Goal: Check status: Check status

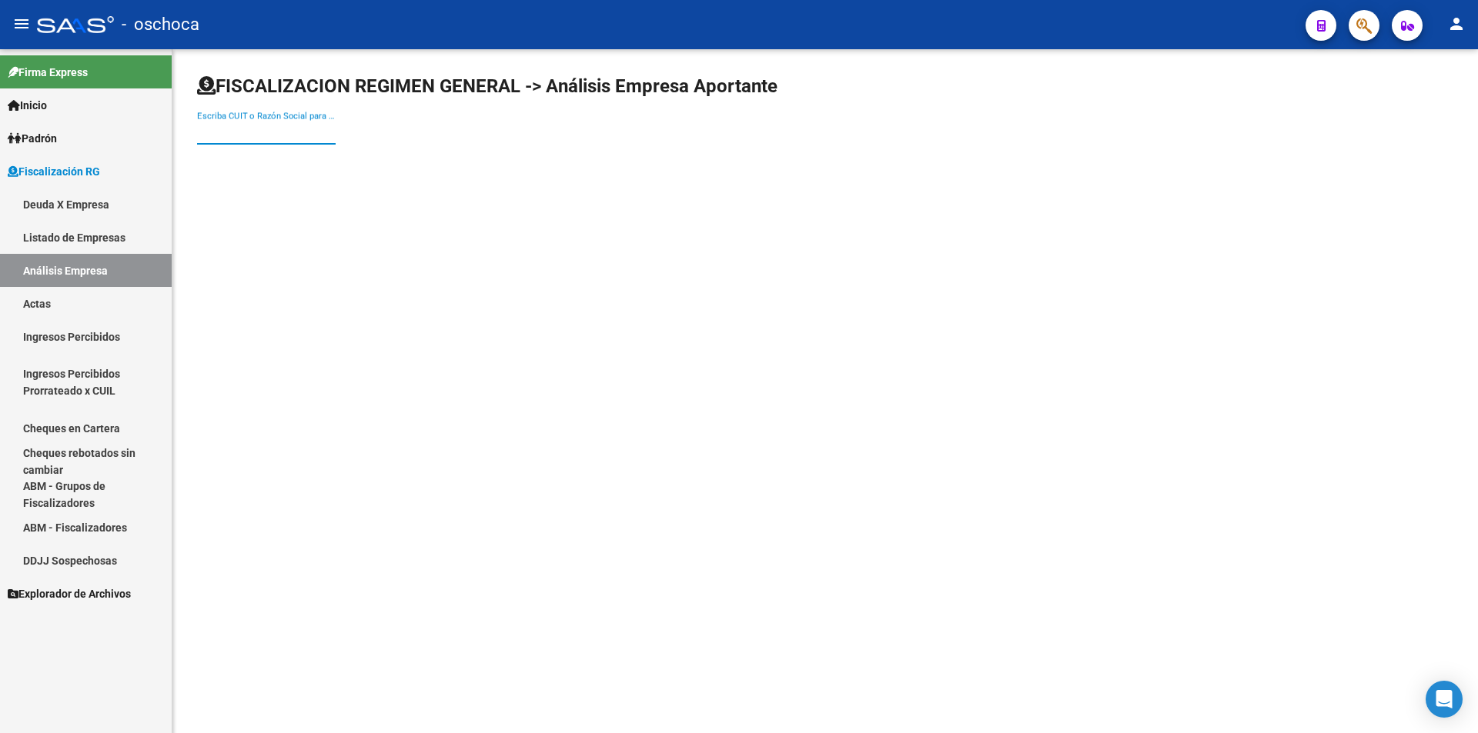
click at [229, 136] on input "Escriba CUIT o Razón Social para buscar" at bounding box center [266, 132] width 139 height 14
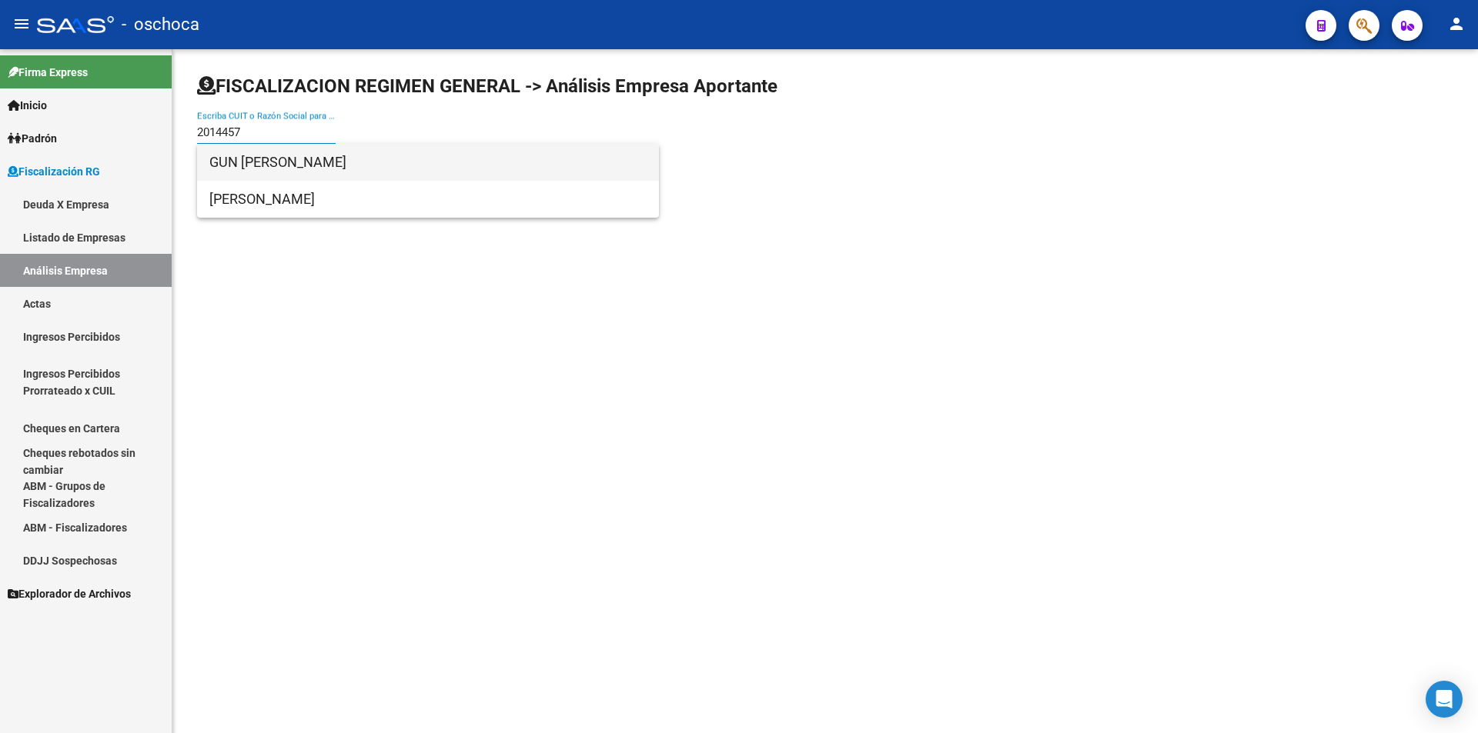
type input "2014457"
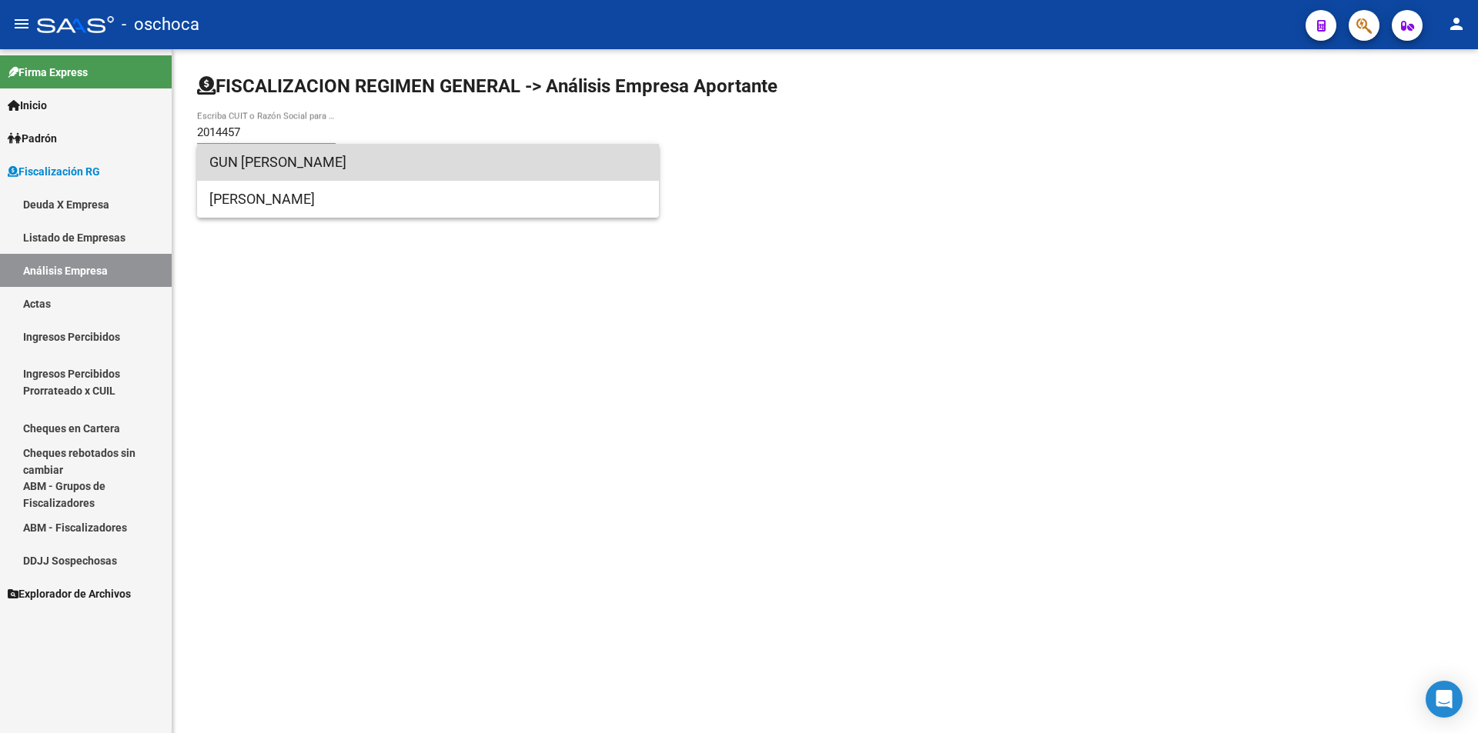
click at [258, 158] on span "GUN [PERSON_NAME]" at bounding box center [427, 162] width 437 height 37
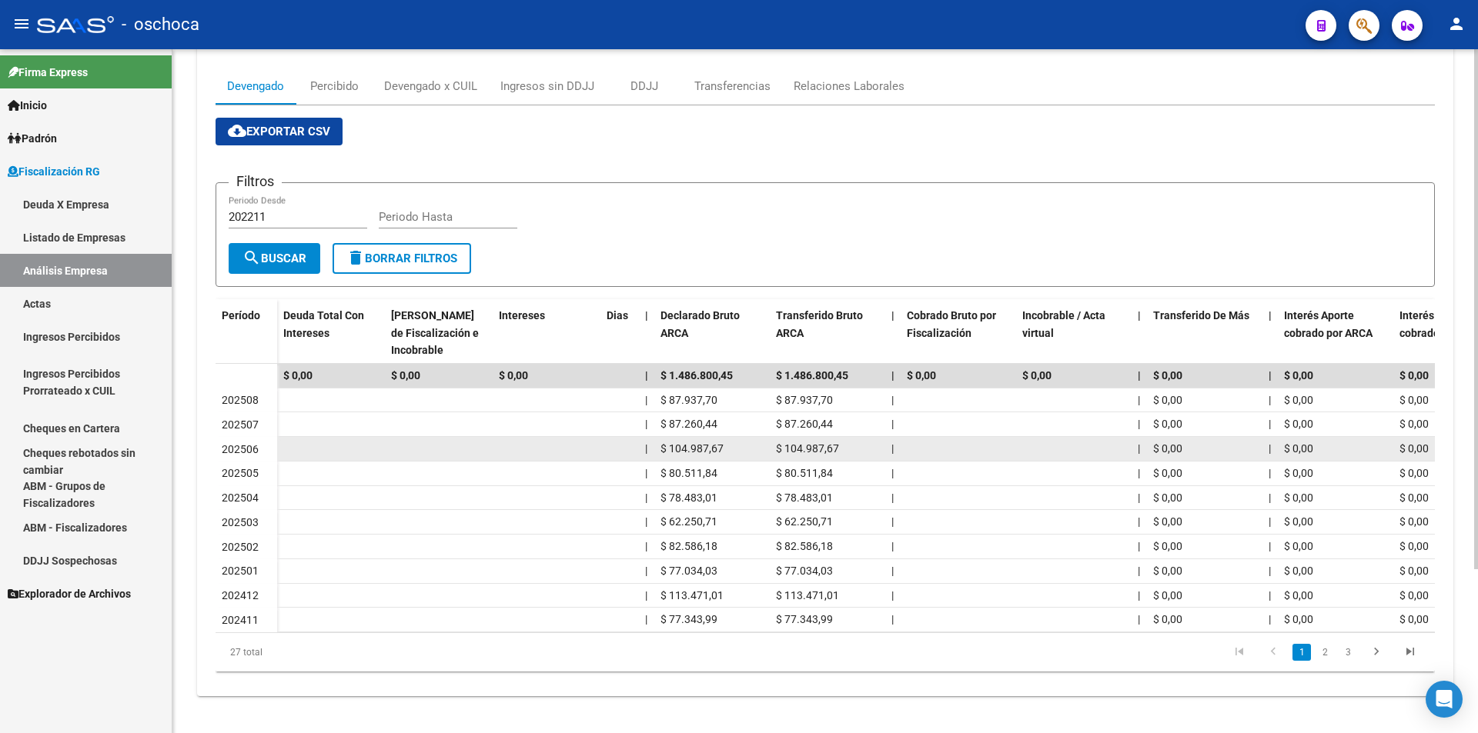
scroll to position [215, 0]
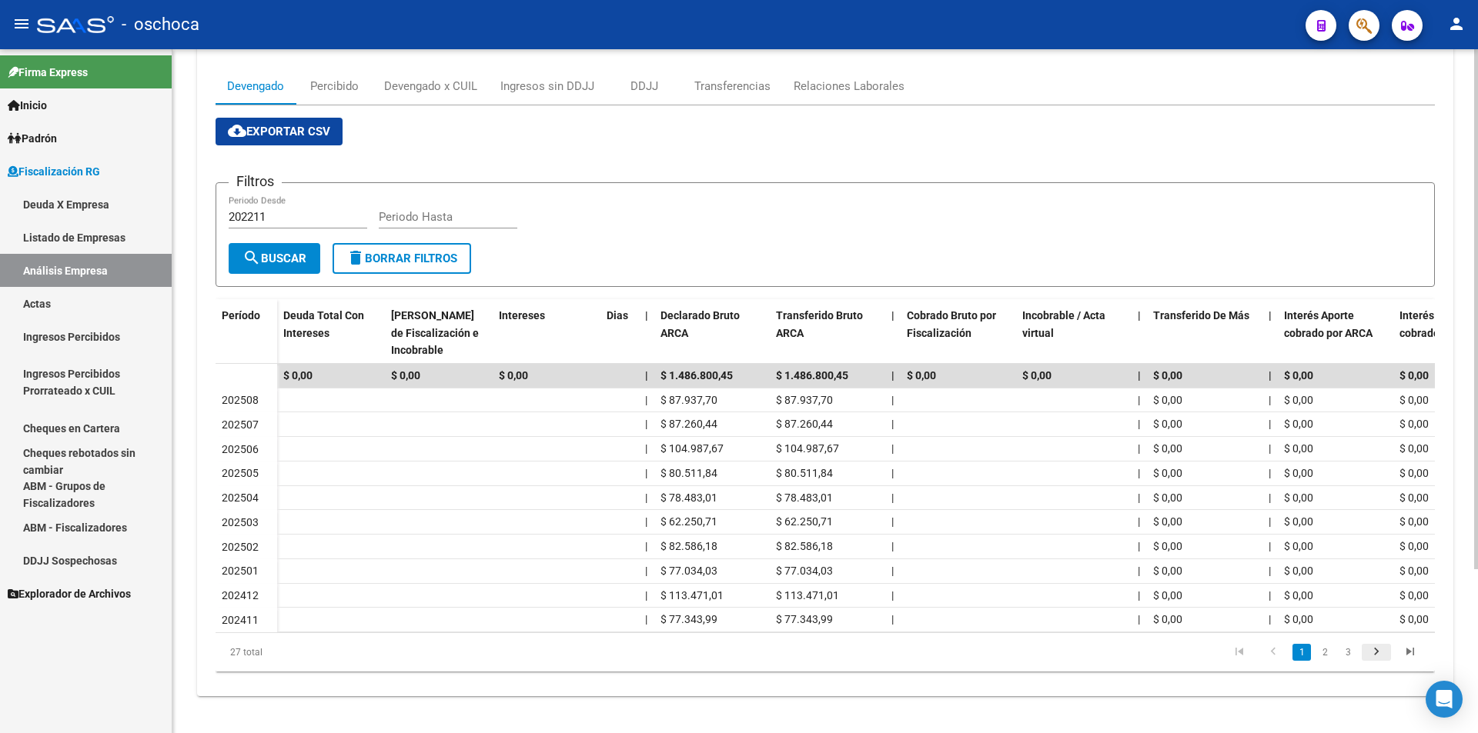
click at [1370, 647] on icon "go to next page" at bounding box center [1376, 654] width 20 height 18
click at [1373, 650] on icon "go to next page" at bounding box center [1376, 654] width 20 height 18
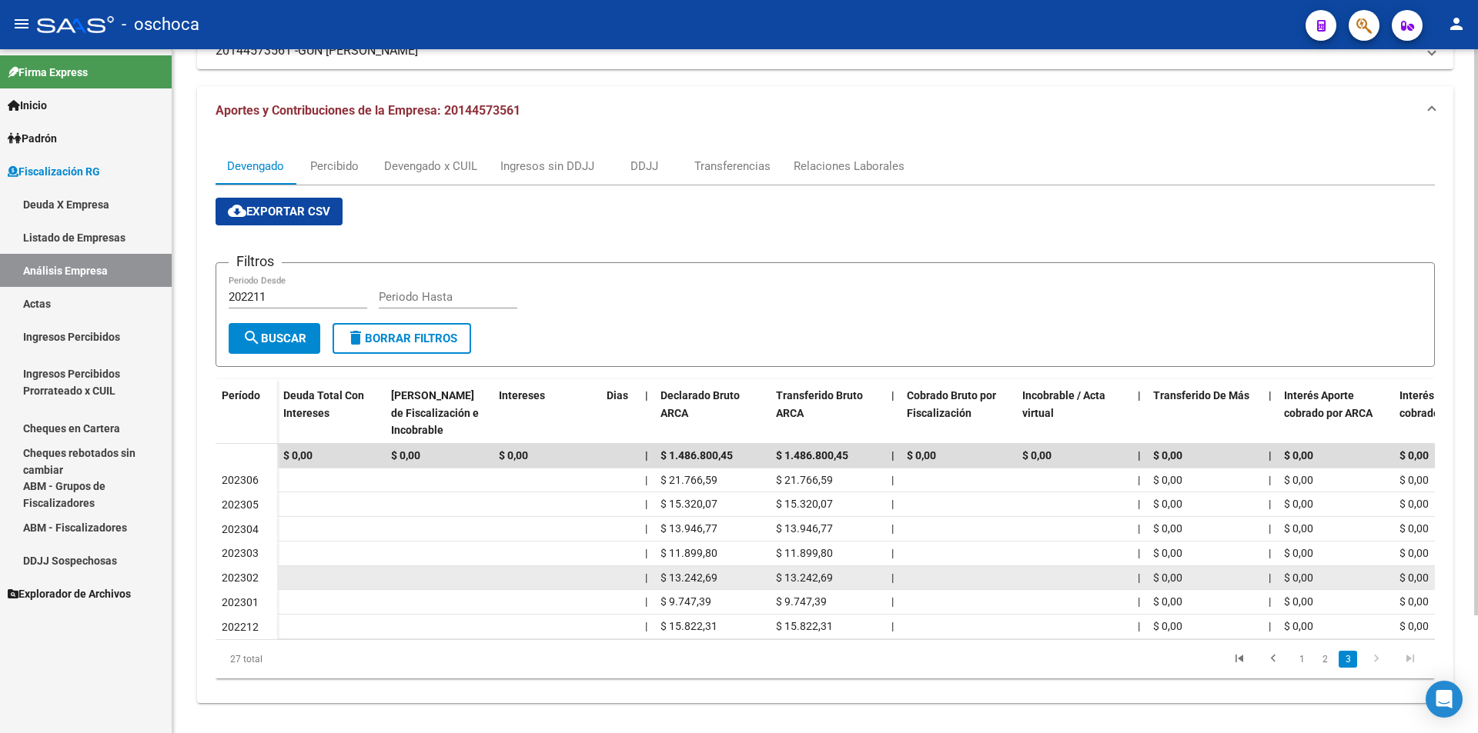
scroll to position [142, 0]
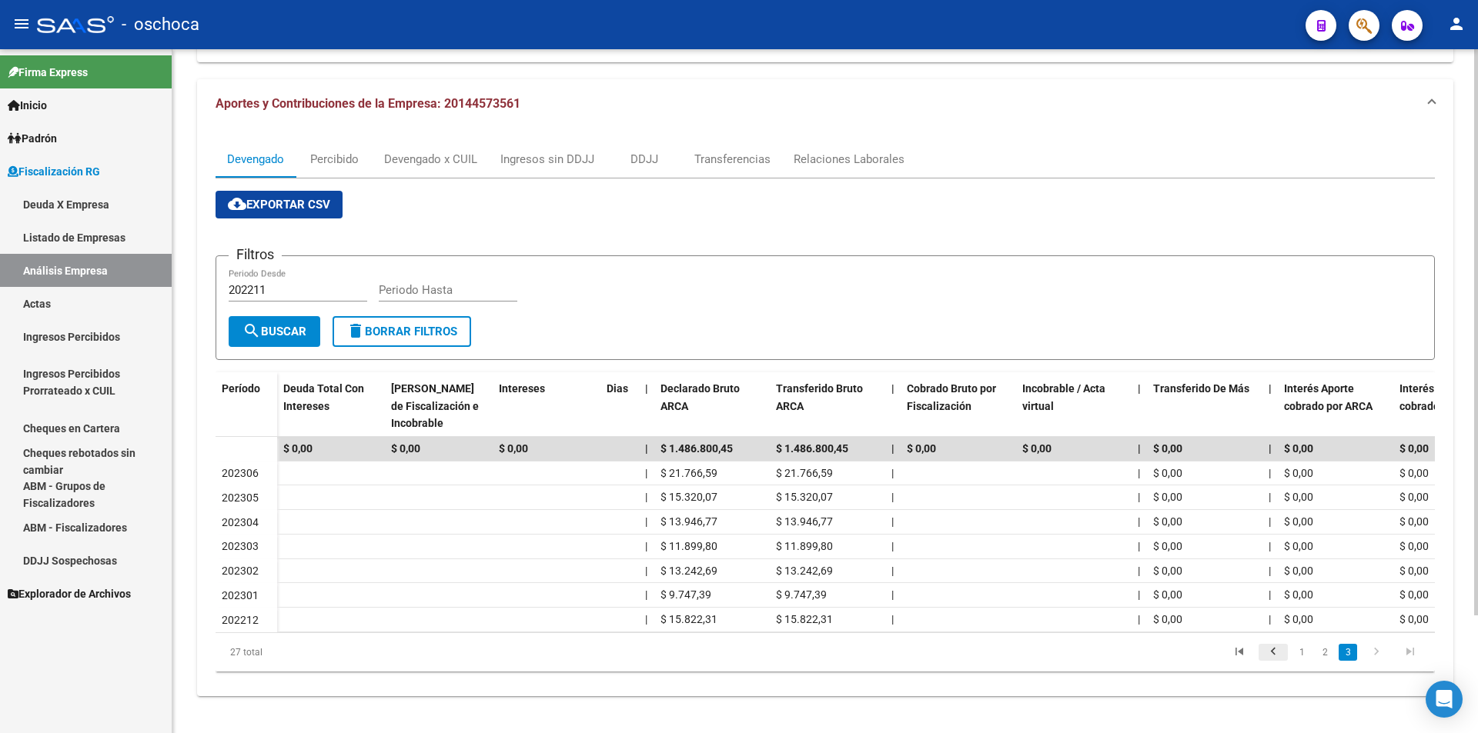
click at [1272, 651] on icon "go to previous page" at bounding box center [1273, 654] width 20 height 18
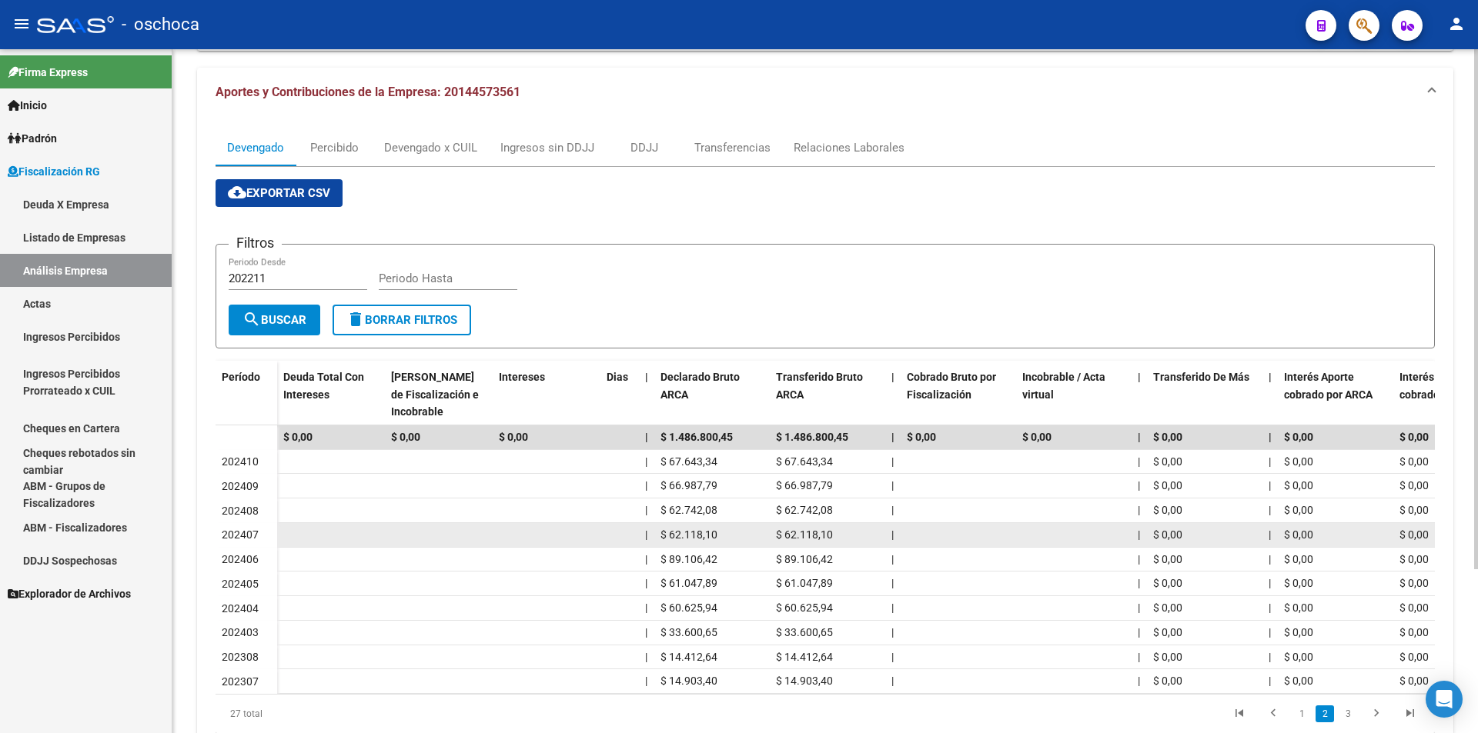
click at [242, 541] on div "202407" at bounding box center [246, 535] width 49 height 18
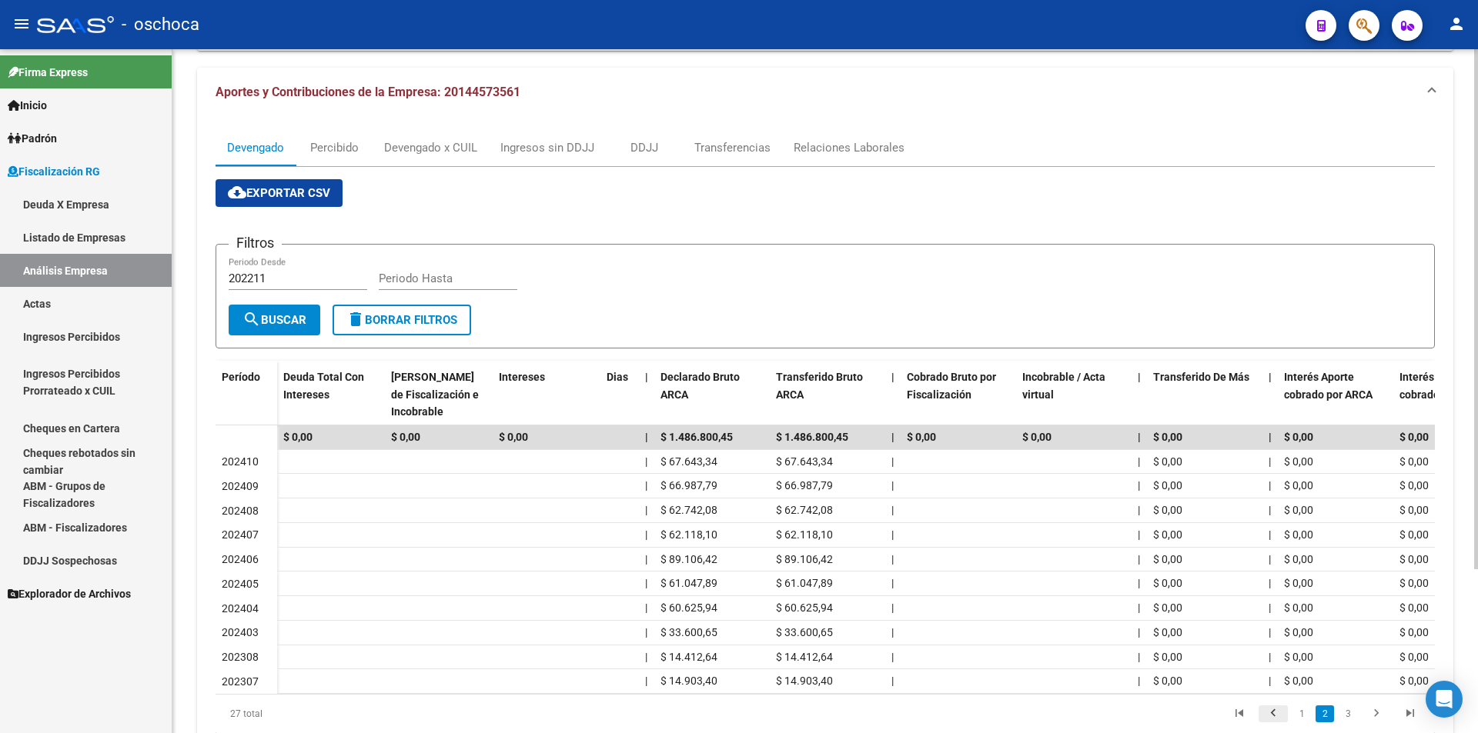
click at [1275, 723] on icon "go to previous page" at bounding box center [1273, 716] width 20 height 18
click at [1373, 724] on icon "go to next page" at bounding box center [1376, 716] width 20 height 18
